Goal: Obtain resource: Obtain resource

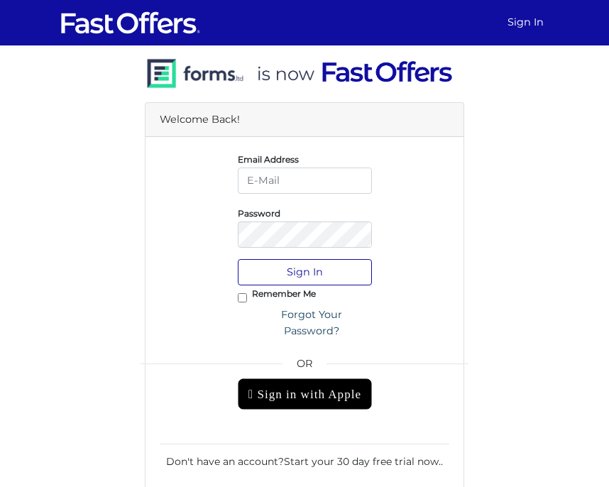
type input "[PERSON_NAME][EMAIL_ADDRESS][DOMAIN_NAME]"
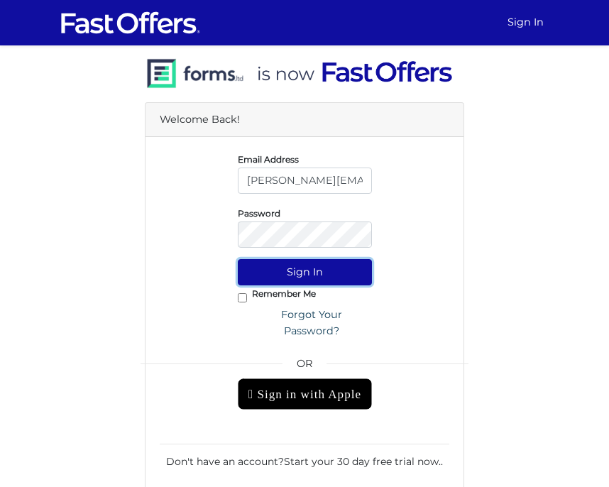
click at [303, 267] on button "Sign In" at bounding box center [305, 272] width 134 height 26
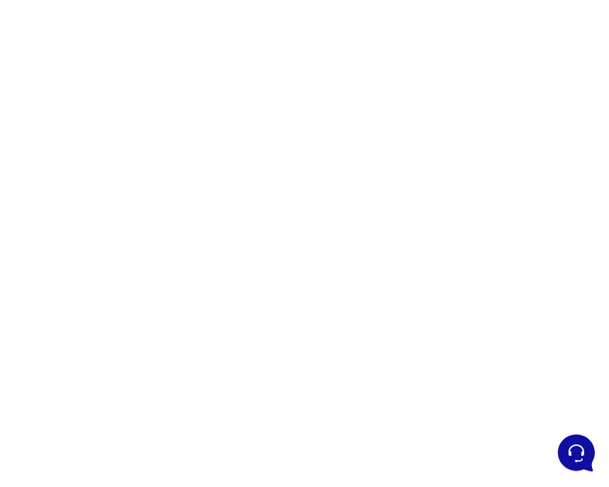
scroll to position [92, 0]
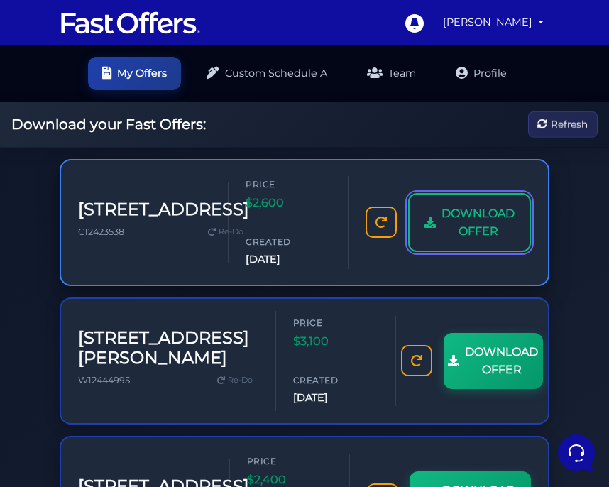
click at [479, 211] on span "DOWNLOAD OFFER" at bounding box center [477, 222] width 73 height 36
